Goal: Ask a question

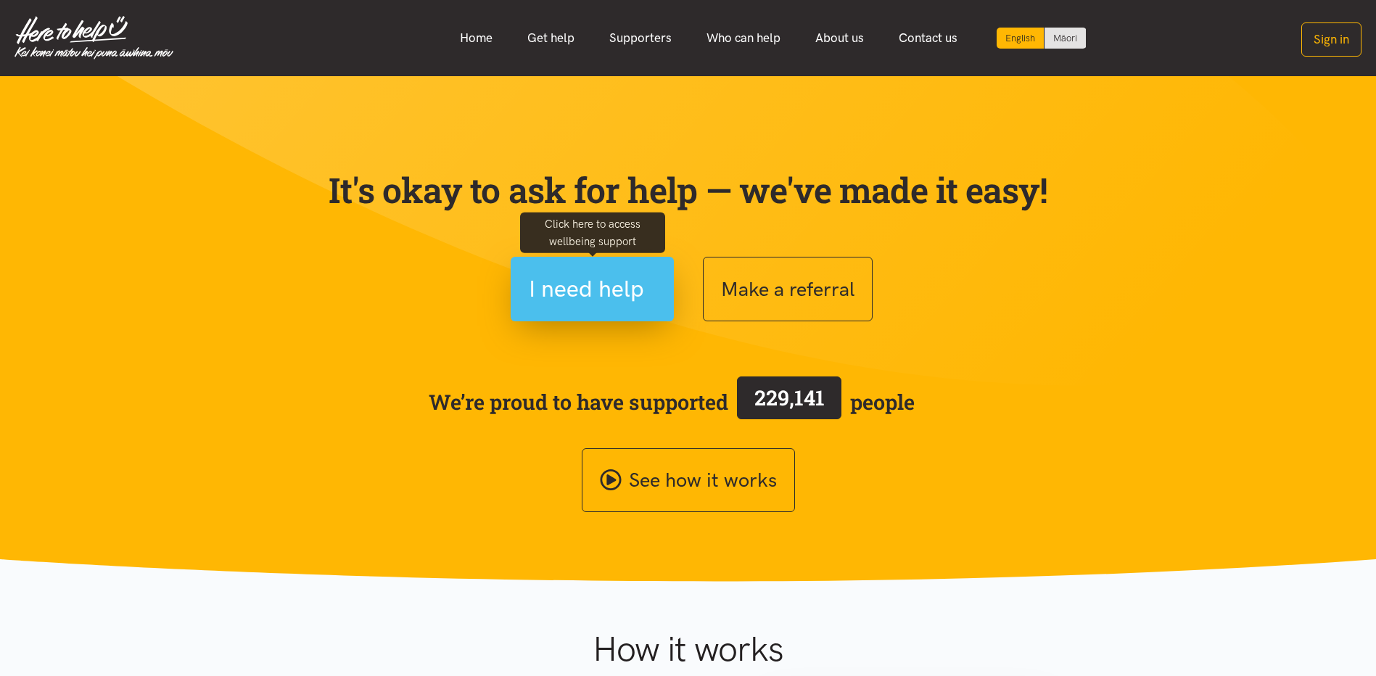
click at [627, 303] on span "I need help" at bounding box center [586, 289] width 115 height 37
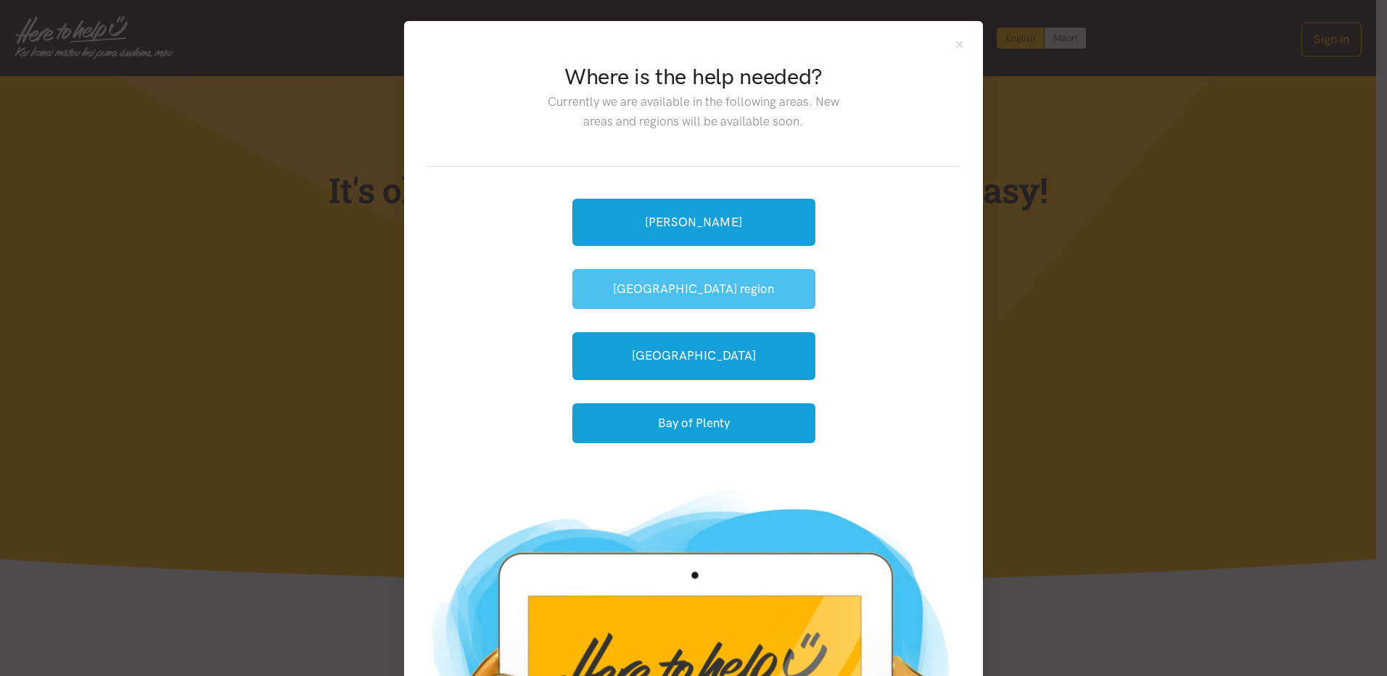
click at [686, 283] on button "[GEOGRAPHIC_DATA] region" at bounding box center [693, 289] width 243 height 40
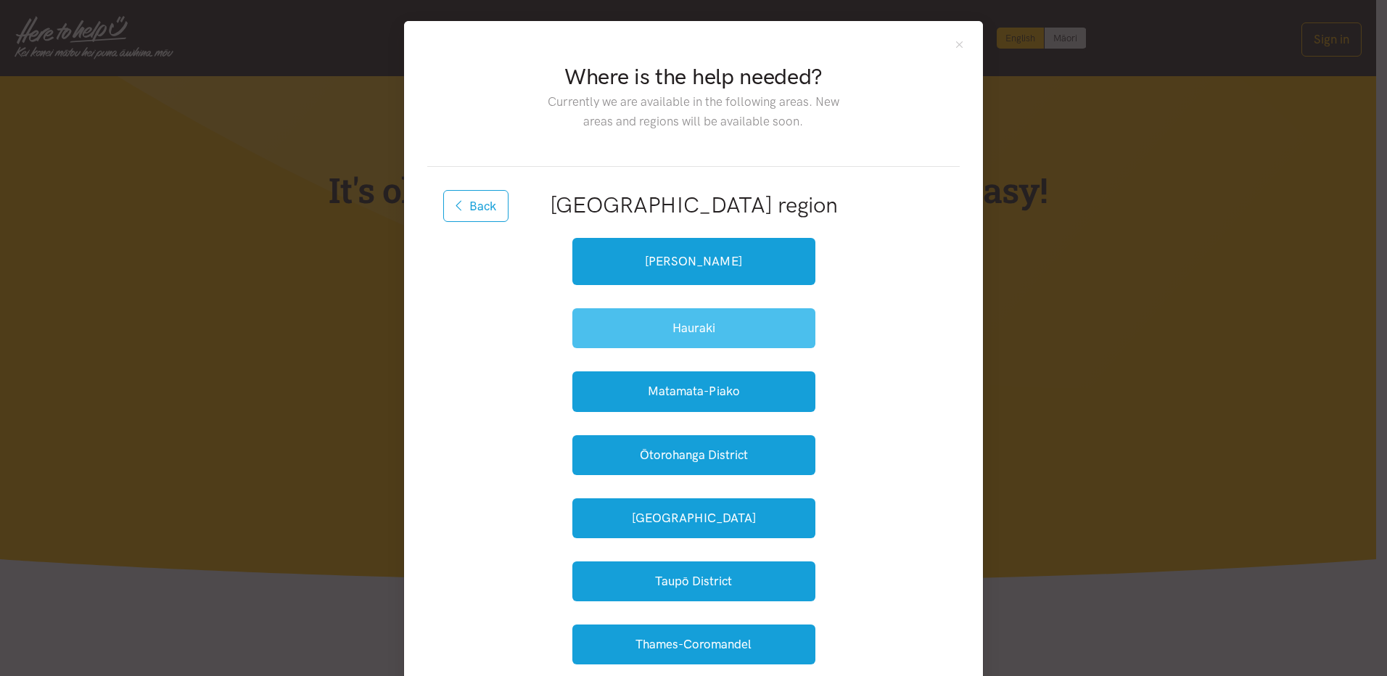
click at [694, 326] on button "Hauraki" at bounding box center [693, 328] width 243 height 40
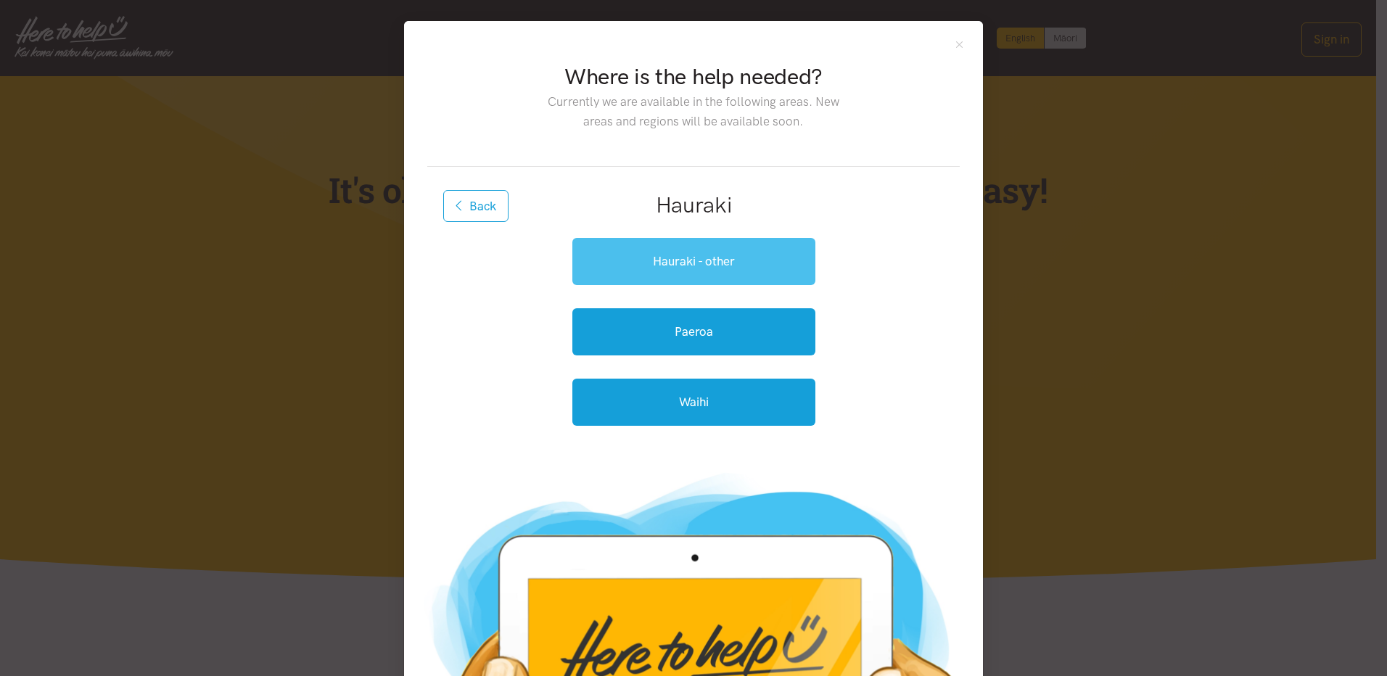
click at [728, 264] on link "Hauraki - other" at bounding box center [693, 261] width 243 height 47
